Goal: Information Seeking & Learning: Learn about a topic

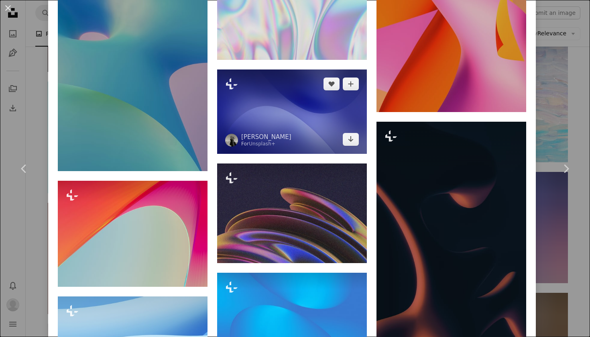
scroll to position [1615, 0]
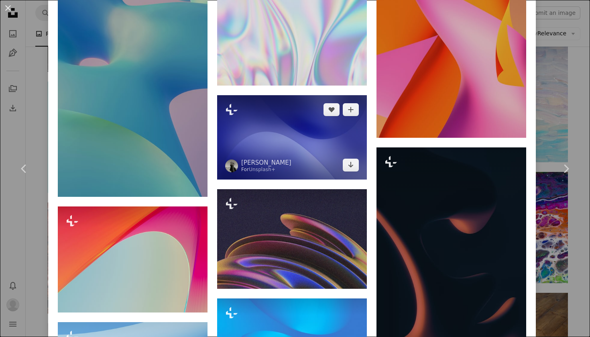
click at [302, 142] on img at bounding box center [292, 137] width 150 height 84
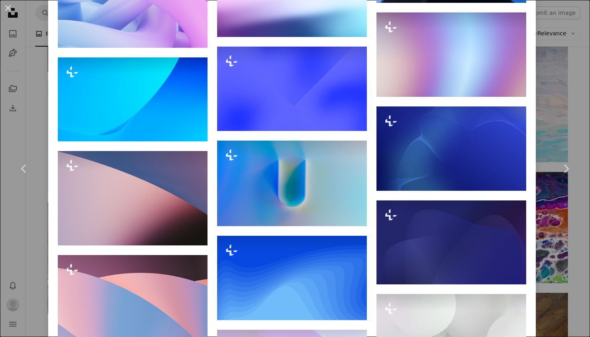
scroll to position [1583, 0]
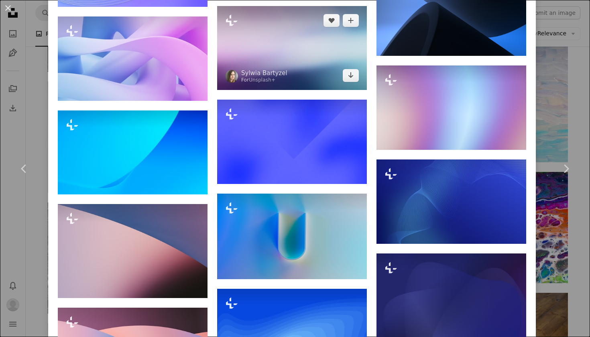
click at [326, 90] on img at bounding box center [292, 48] width 150 height 84
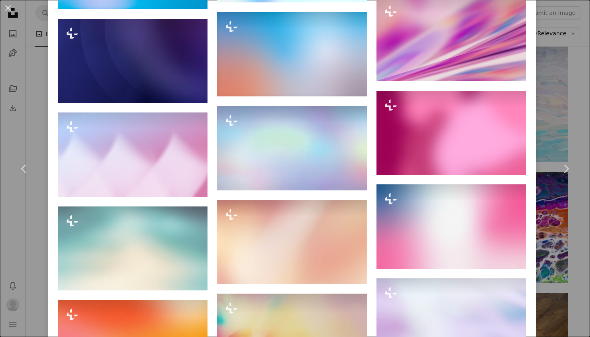
scroll to position [2486, 0]
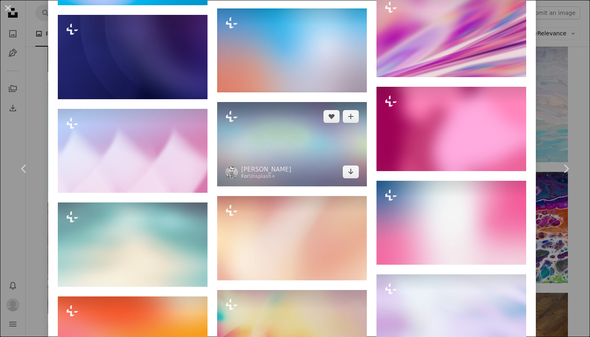
click at [311, 157] on img at bounding box center [292, 144] width 150 height 84
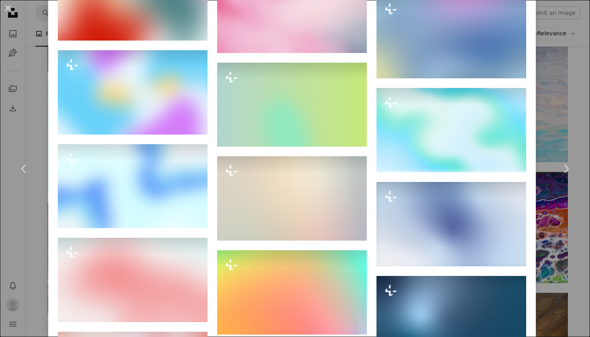
scroll to position [5077, 0]
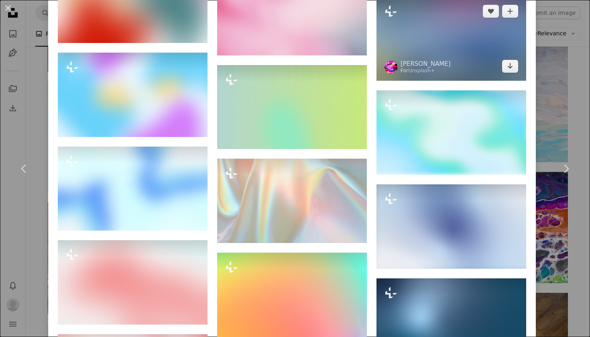
click at [423, 81] on img at bounding box center [452, 39] width 150 height 84
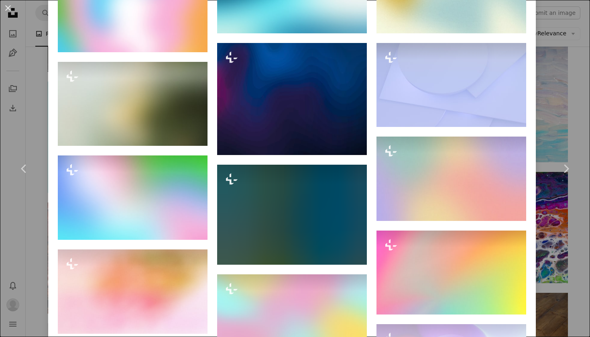
scroll to position [8005, 0]
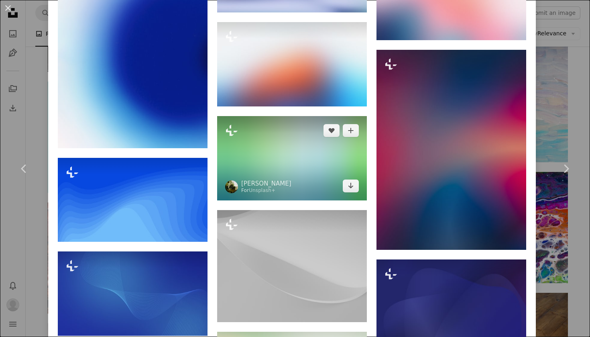
scroll to position [4725, 0]
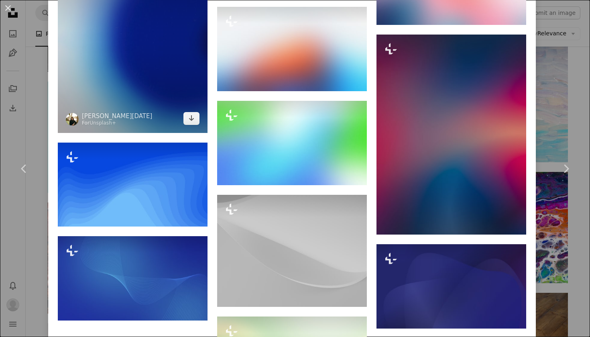
click at [156, 101] on img at bounding box center [133, 38] width 150 height 187
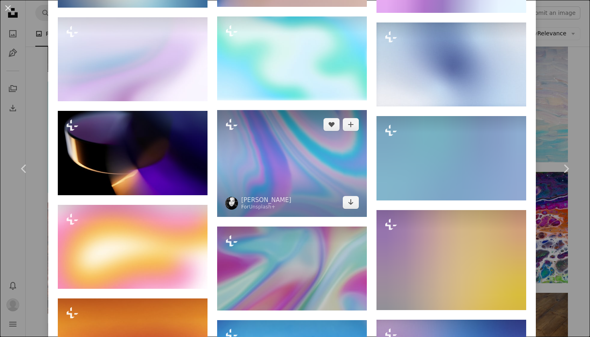
scroll to position [2199, 0]
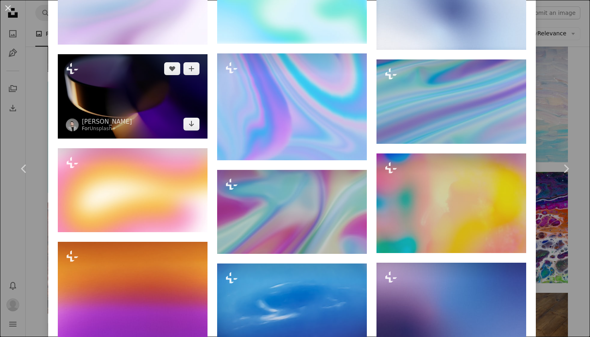
click at [151, 105] on img at bounding box center [133, 96] width 150 height 84
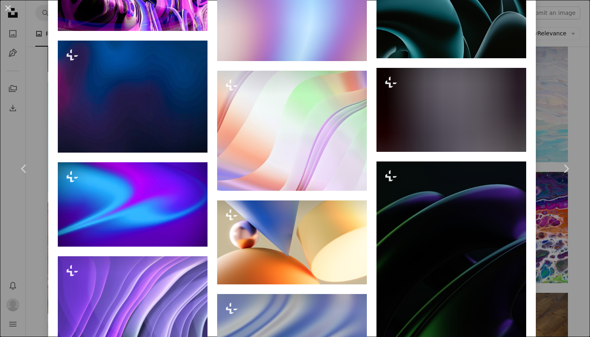
scroll to position [1855, 0]
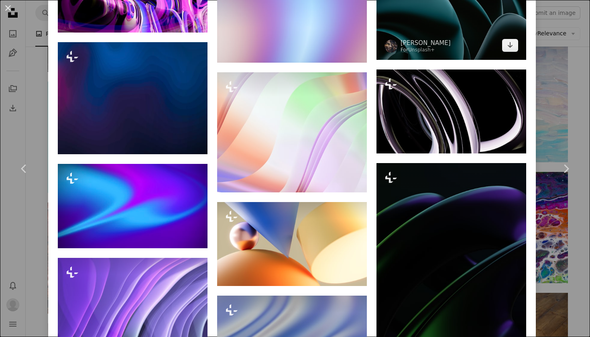
click at [442, 49] on img at bounding box center [452, 10] width 150 height 100
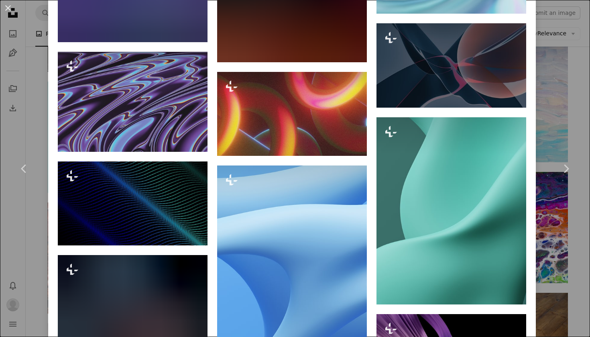
scroll to position [10428, 0]
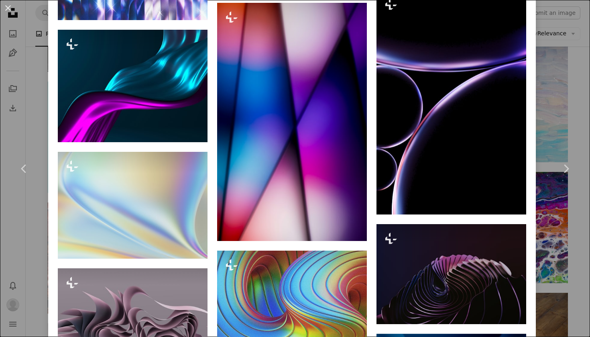
scroll to position [7447, 0]
click at [572, 61] on div "An X shape Chevron left Chevron right Paris Bilal For Unsplash+ A heart A plus …" at bounding box center [295, 168] width 590 height 337
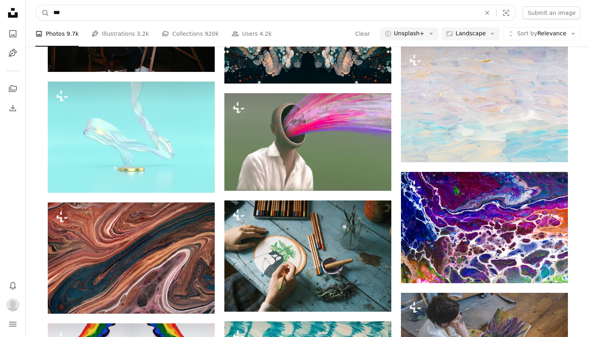
click at [337, 18] on input "***" at bounding box center [263, 12] width 429 height 15
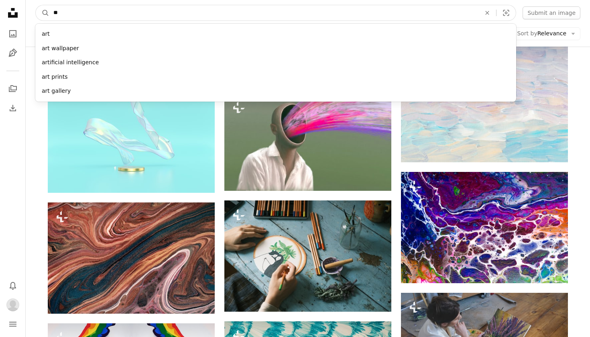
type input "*"
type input "**********"
click at [43, 13] on button "A magnifying glass" at bounding box center [43, 12] width 14 height 15
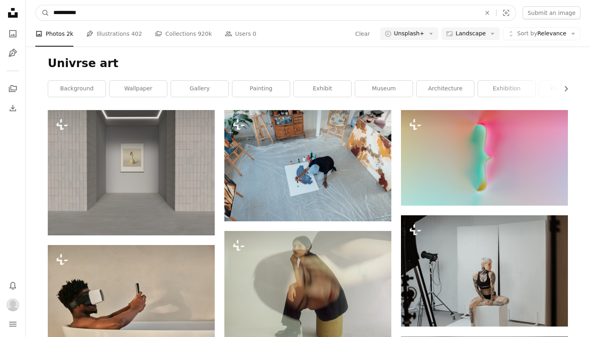
click at [65, 14] on input "**********" at bounding box center [263, 12] width 429 height 15
type input "**********"
click at [43, 13] on button "A magnifying glass" at bounding box center [43, 12] width 14 height 15
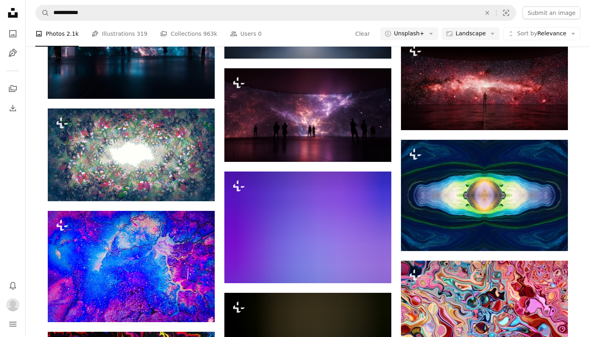
scroll to position [3166, 0]
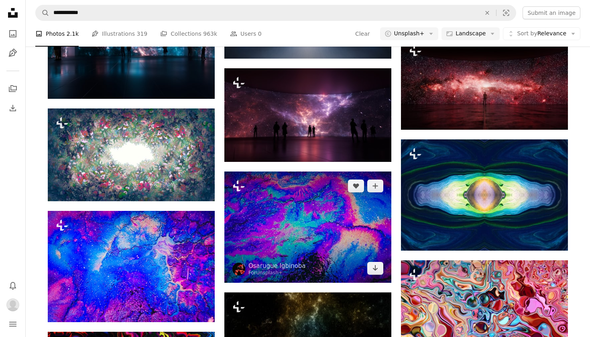
click at [280, 221] on img at bounding box center [308, 227] width 167 height 111
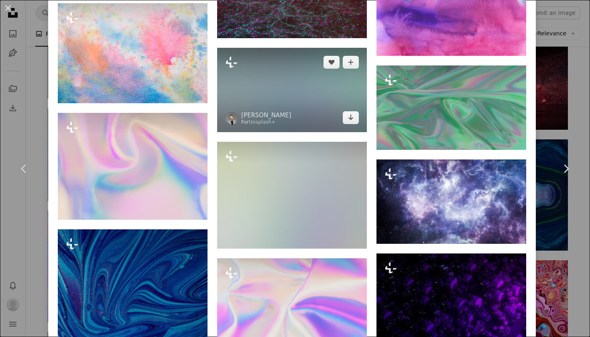
scroll to position [3528, 0]
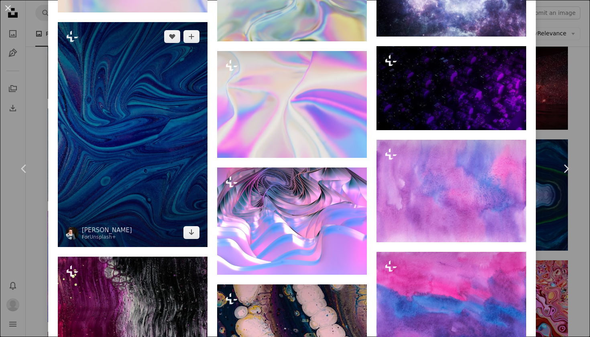
click at [153, 153] on img at bounding box center [133, 134] width 150 height 225
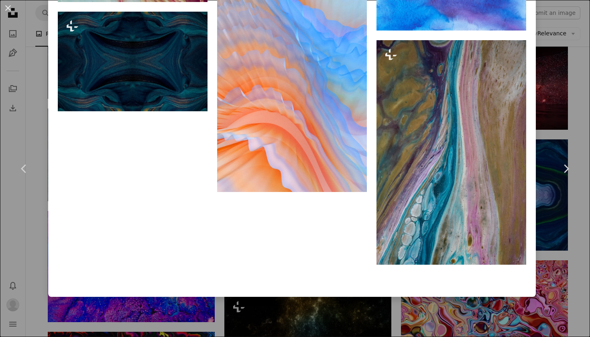
scroll to position [6934, 0]
